Goal: Task Accomplishment & Management: Manage account settings

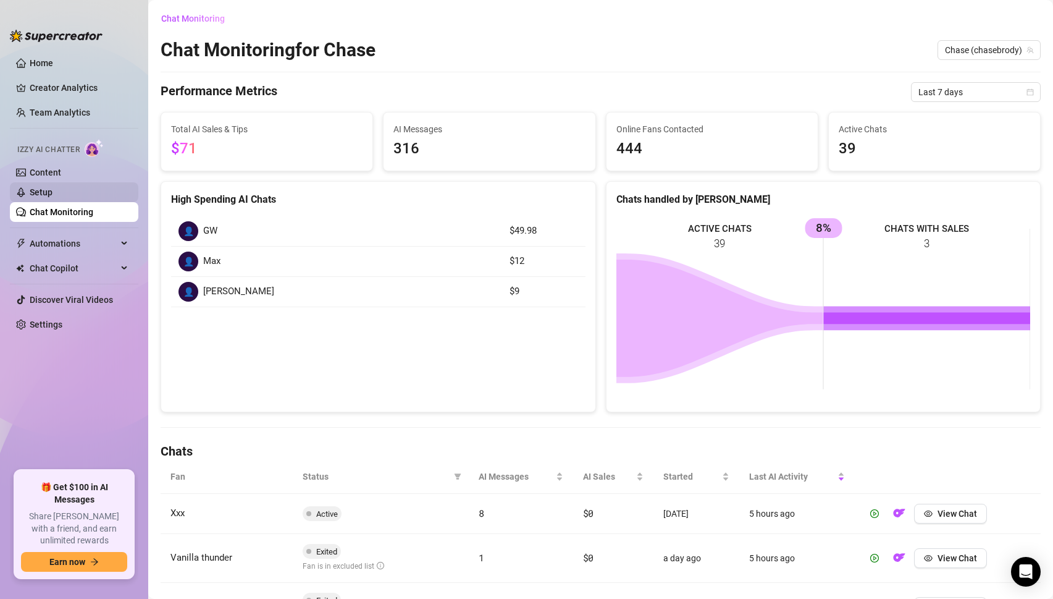
click at [53, 187] on link "Setup" at bounding box center [41, 192] width 23 height 10
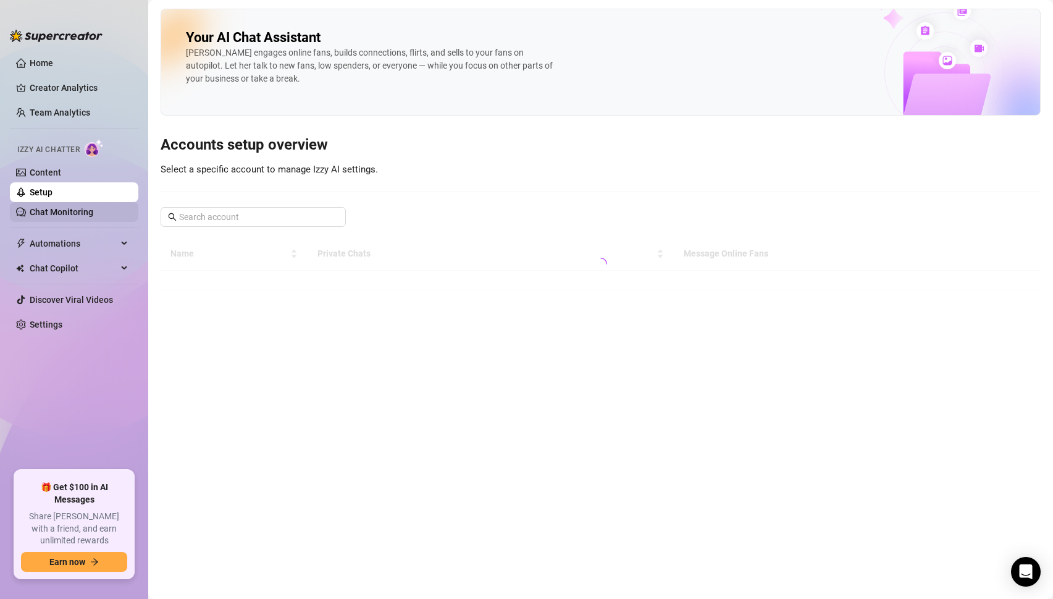
click at [56, 207] on link "Chat Monitoring" at bounding box center [62, 212] width 64 height 10
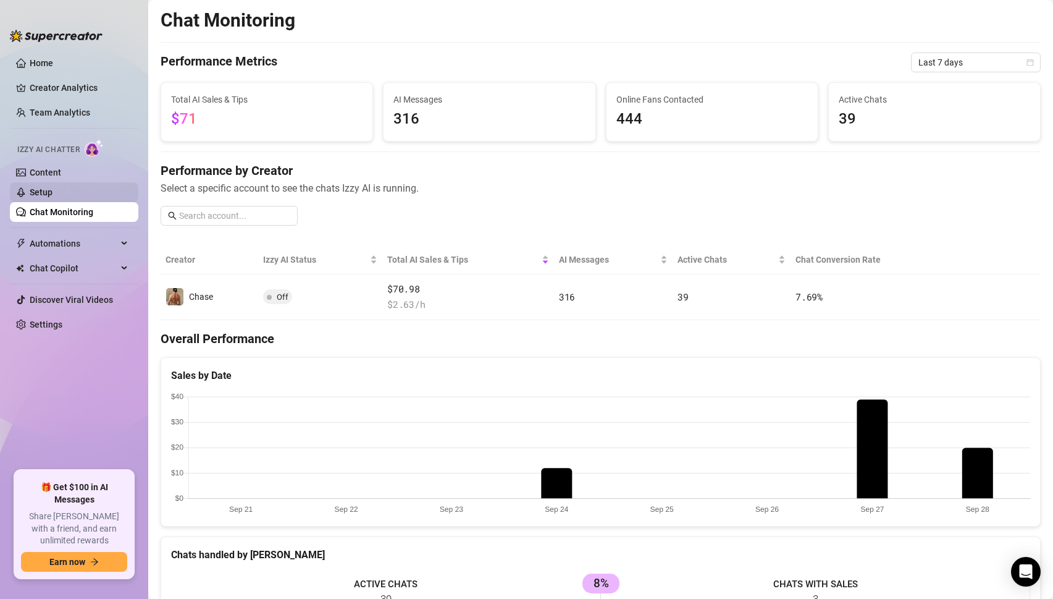
click at [52, 192] on link "Setup" at bounding box center [41, 192] width 23 height 10
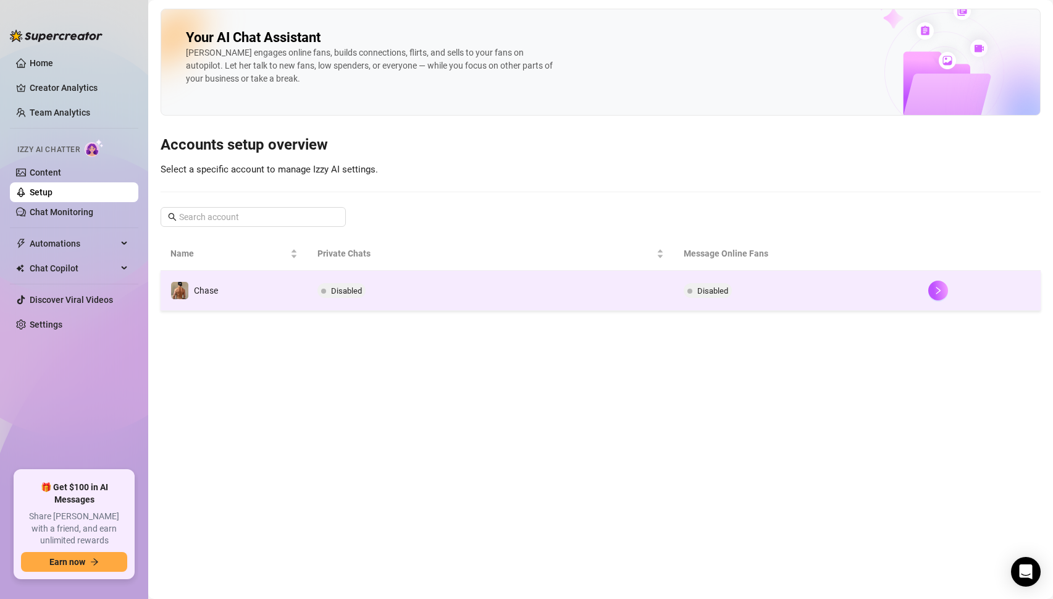
click at [396, 293] on td "Disabled" at bounding box center [491, 291] width 367 height 40
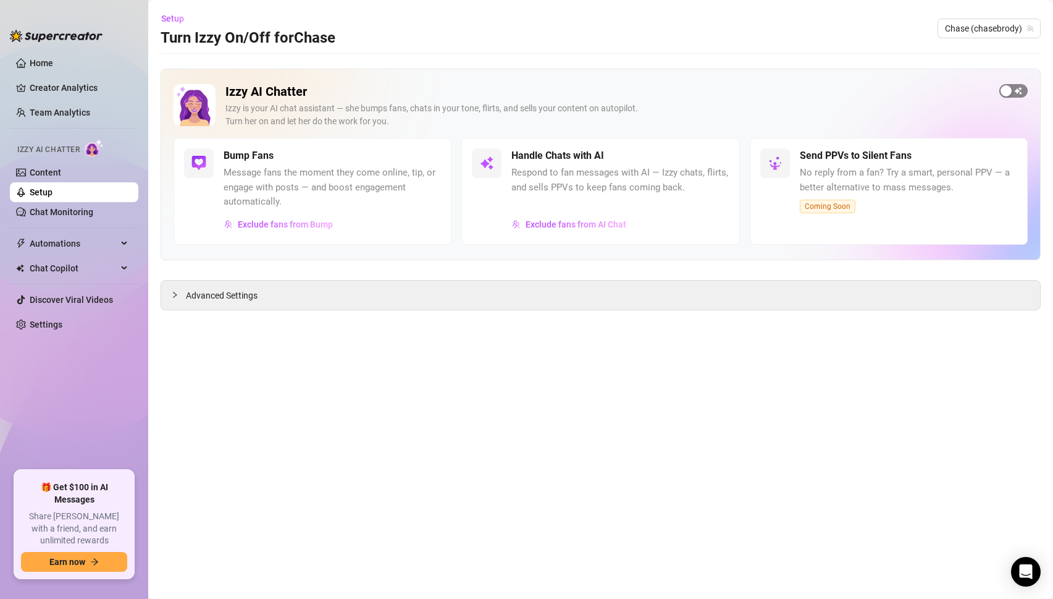
click at [1016, 90] on span "button" at bounding box center [1014, 91] width 28 height 14
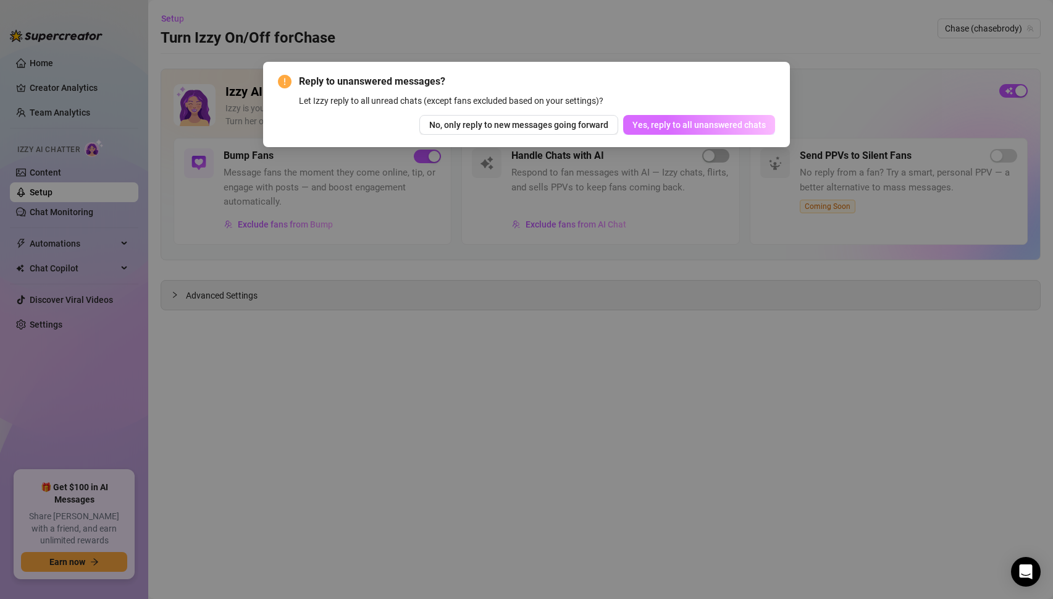
click at [714, 129] on span "Yes, reply to all unanswered chats" at bounding box center [699, 125] width 133 height 10
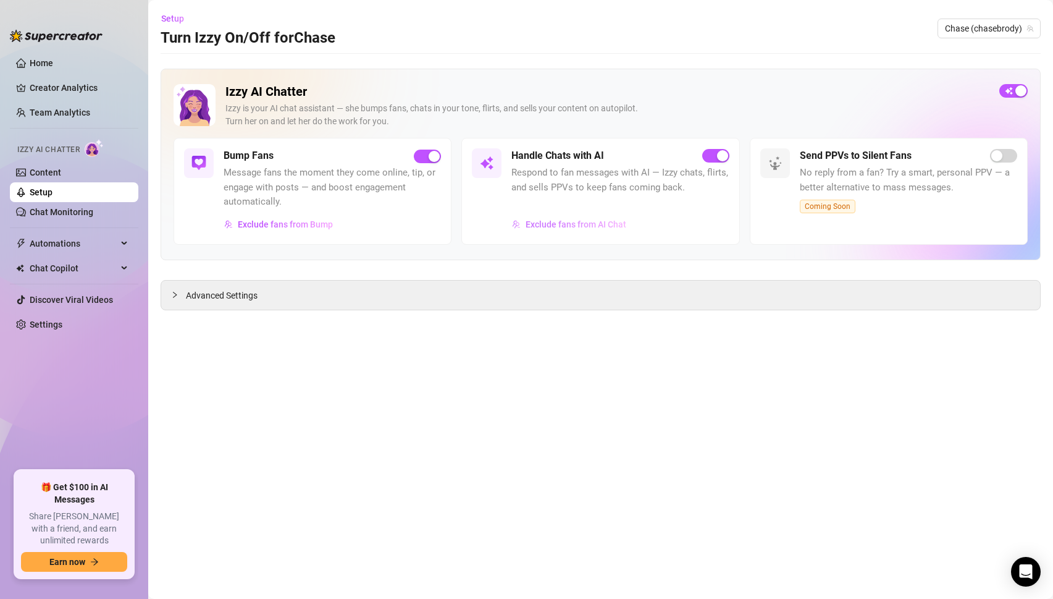
click at [561, 222] on span "Exclude fans from AI Chat" at bounding box center [576, 224] width 101 height 10
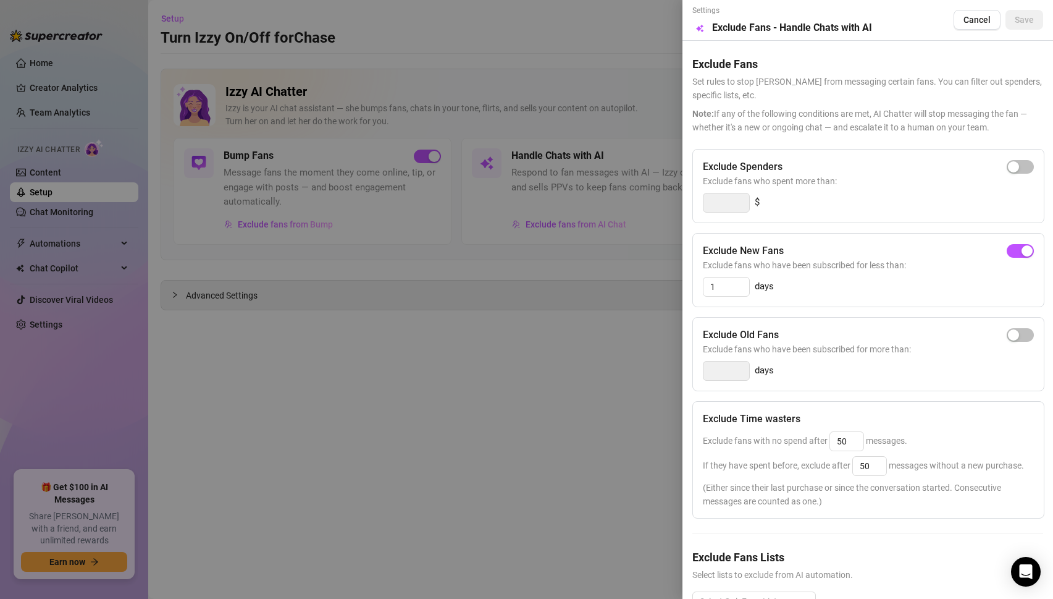
click at [374, 208] on div at bounding box center [526, 299] width 1053 height 599
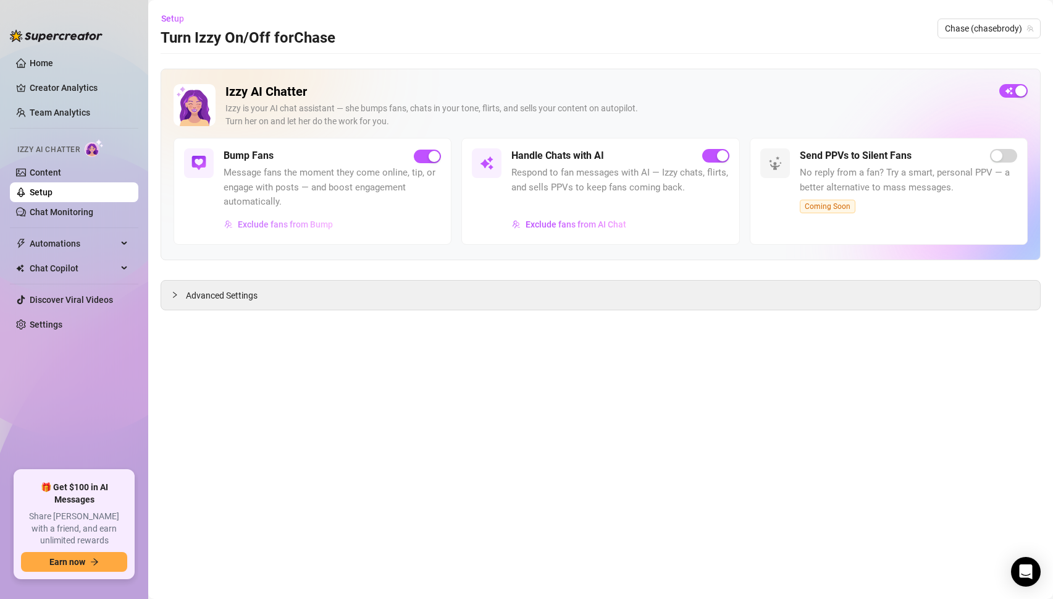
click at [312, 227] on span "Exclude fans from Bump" at bounding box center [285, 224] width 95 height 10
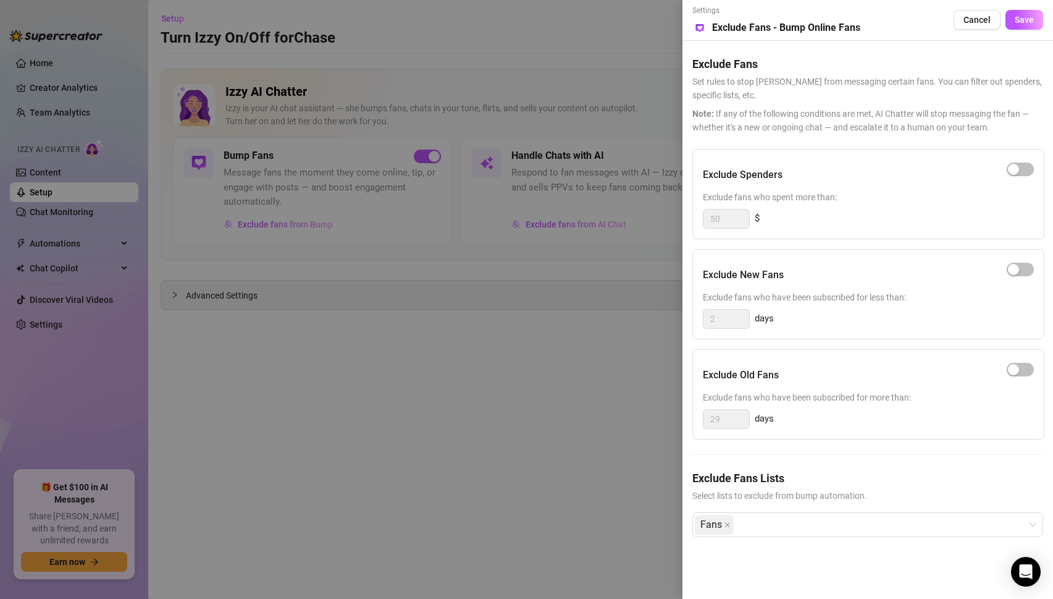
click at [349, 357] on div at bounding box center [526, 299] width 1053 height 599
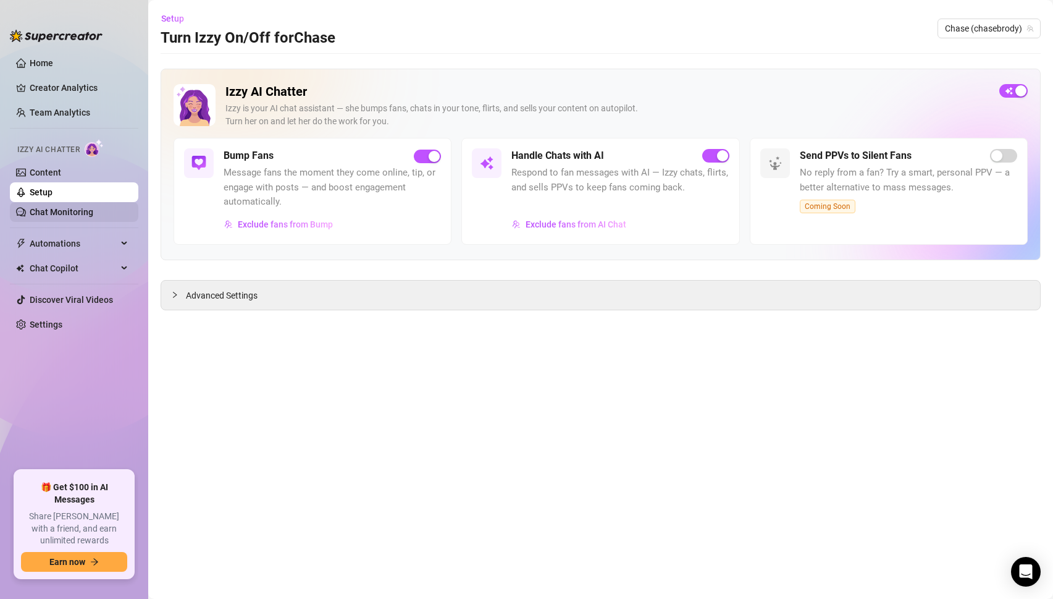
click at [72, 212] on link "Chat Monitoring" at bounding box center [62, 212] width 64 height 10
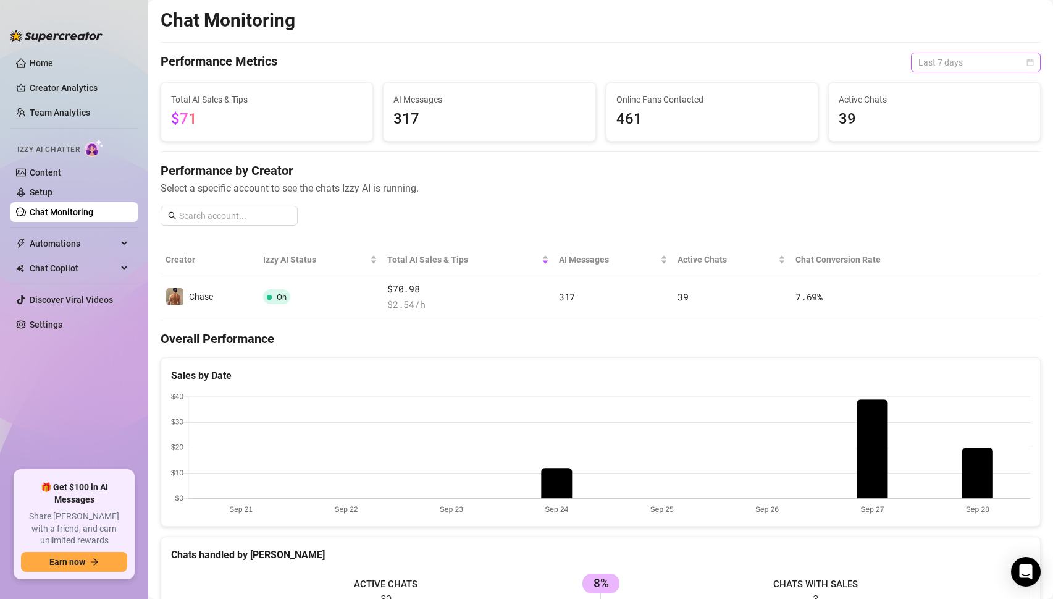
click at [971, 57] on span "Last 7 days" at bounding box center [976, 62] width 115 height 19
click at [951, 132] on div "Last 30 days" at bounding box center [976, 127] width 110 height 14
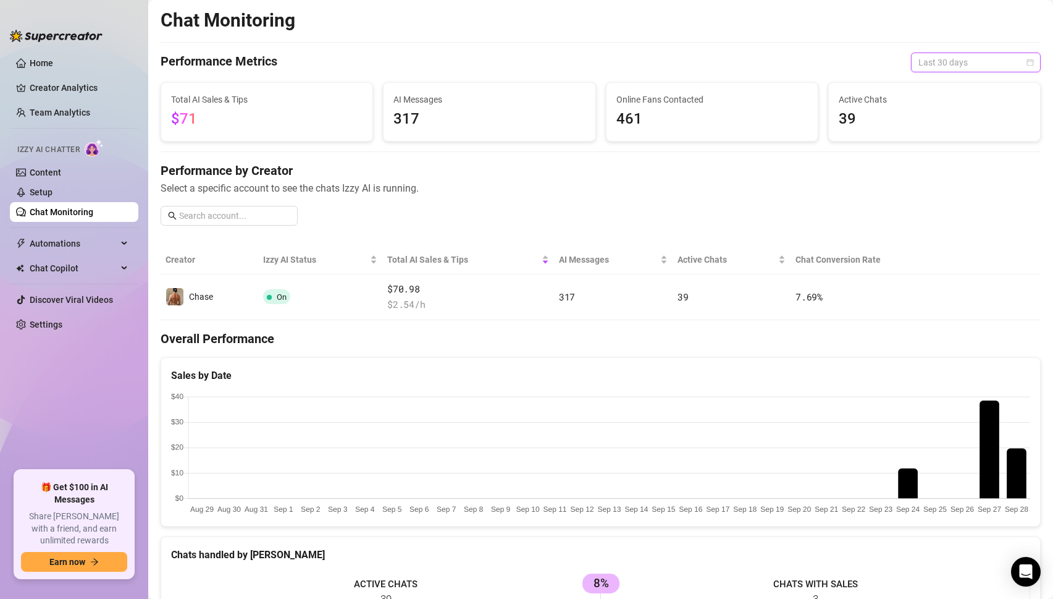
click at [969, 67] on span "Last 30 days" at bounding box center [976, 62] width 115 height 19
click at [956, 85] on div "Last 24 hours" at bounding box center [976, 87] width 110 height 14
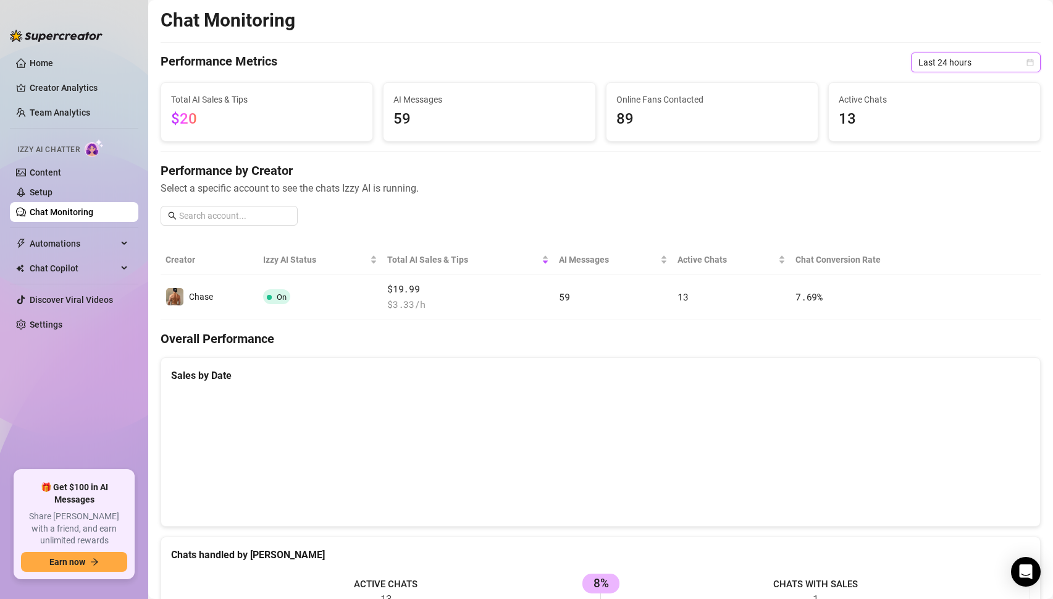
click at [948, 72] on div "Chat Monitoring Performance Metrics Last 24 hours Last 24 hours Total AI Sales …" at bounding box center [601, 426] width 880 height 834
click at [949, 65] on span "Last 24 hours" at bounding box center [976, 62] width 115 height 19
click at [940, 108] on div "Last 7 days" at bounding box center [976, 107] width 110 height 14
